Goal: Navigation & Orientation: Find specific page/section

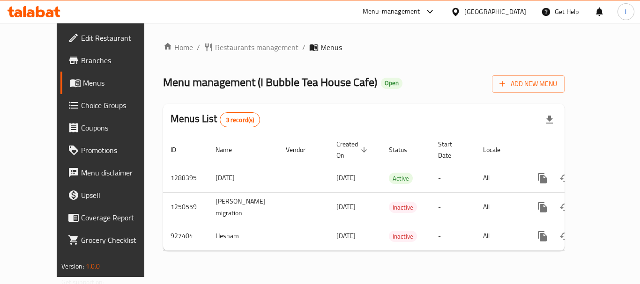
click at [491, 6] on div "[GEOGRAPHIC_DATA]" at bounding box center [488, 11] width 90 height 22
click at [492, 13] on div "[GEOGRAPHIC_DATA]" at bounding box center [495, 12] width 62 height 10
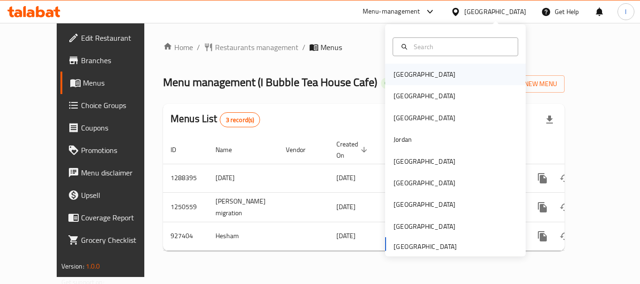
click at [411, 77] on div "Bahrain" at bounding box center [424, 75] width 77 height 22
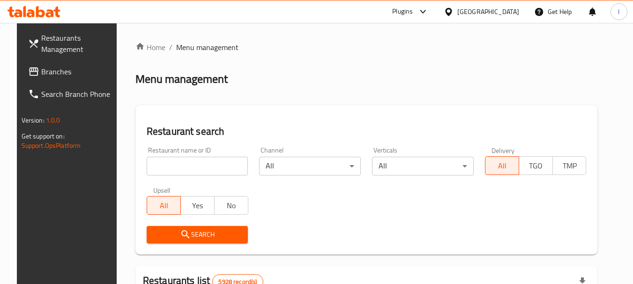
click at [46, 66] on span "Branches" at bounding box center [78, 71] width 74 height 11
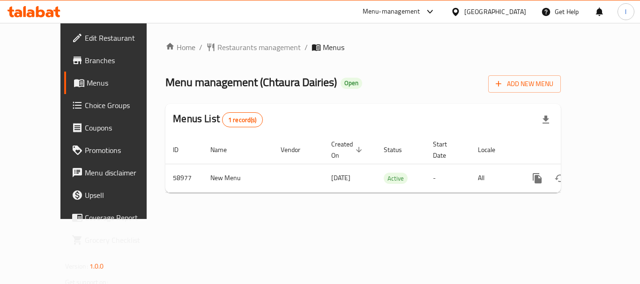
click at [513, 10] on div "Bahrain" at bounding box center [495, 12] width 62 height 10
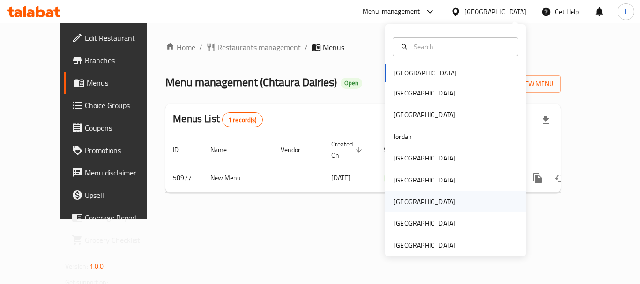
click at [406, 203] on div "Qatar" at bounding box center [424, 202] width 77 height 22
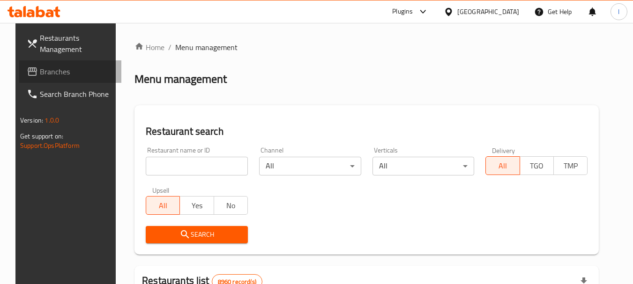
click at [40, 67] on span "Branches" at bounding box center [77, 71] width 74 height 11
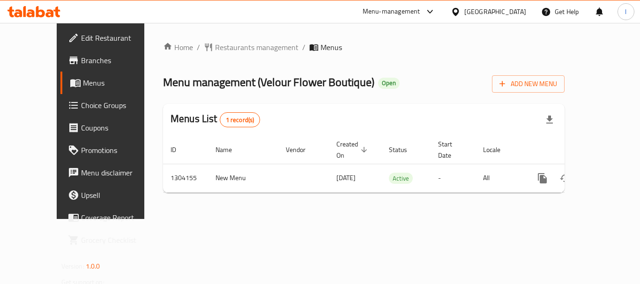
click at [420, 10] on div "Menu-management" at bounding box center [392, 11] width 58 height 11
click at [461, 15] on icon at bounding box center [456, 12] width 10 height 10
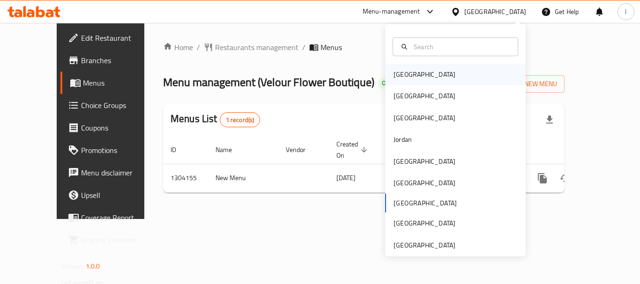
click at [405, 74] on div "[GEOGRAPHIC_DATA]" at bounding box center [425, 74] width 62 height 10
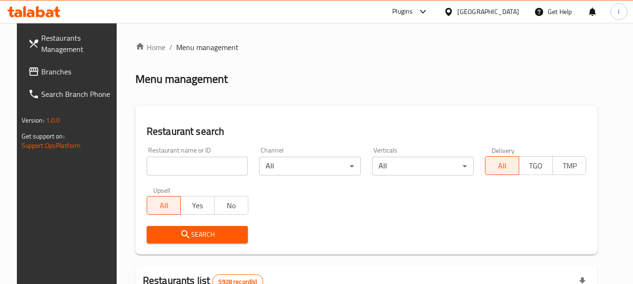
click at [51, 80] on link "Branches" at bounding box center [72, 71] width 102 height 22
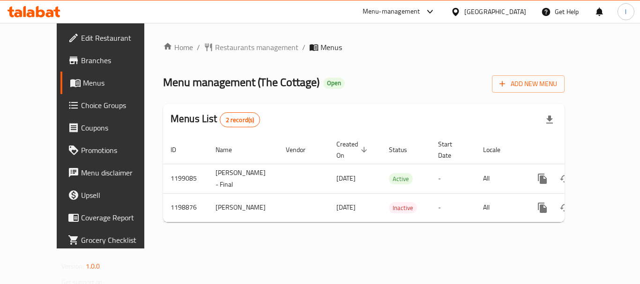
click at [420, 8] on div "Menu-management" at bounding box center [392, 11] width 58 height 11
click at [387, 82] on div "Restaurant-Management" at bounding box center [380, 81] width 74 height 10
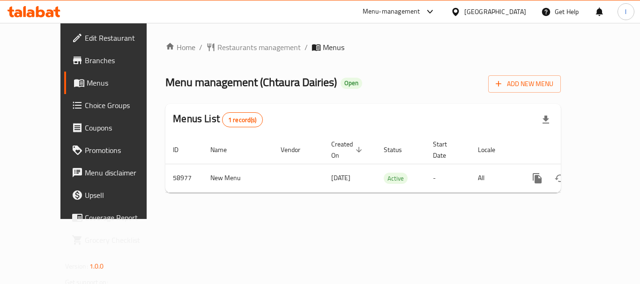
click at [516, 17] on div "[GEOGRAPHIC_DATA]" at bounding box center [495, 12] width 62 height 10
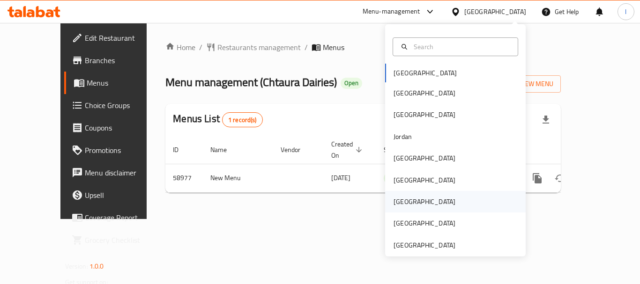
click at [448, 203] on div "[GEOGRAPHIC_DATA]" at bounding box center [455, 202] width 141 height 22
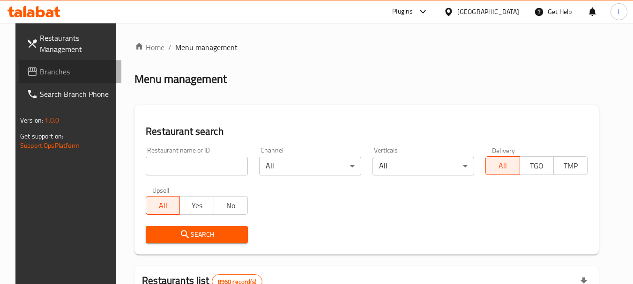
click at [40, 70] on span "Branches" at bounding box center [77, 71] width 74 height 11
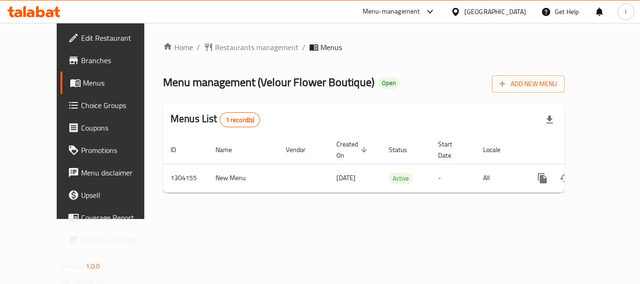
click at [461, 12] on icon at bounding box center [456, 12] width 10 height 10
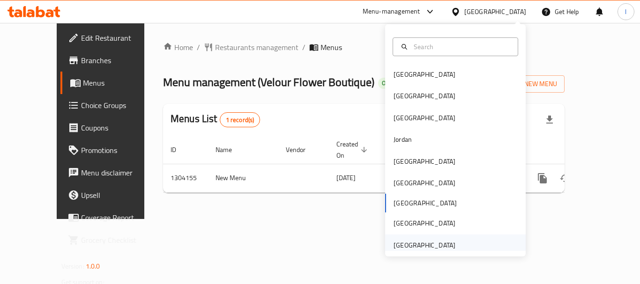
click at [451, 244] on div "[GEOGRAPHIC_DATA]" at bounding box center [424, 246] width 77 height 22
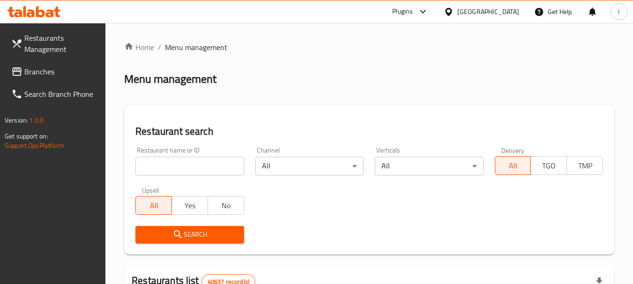
click at [42, 67] on span "Branches" at bounding box center [61, 71] width 74 height 11
